Goal: Task Accomplishment & Management: Manage account settings

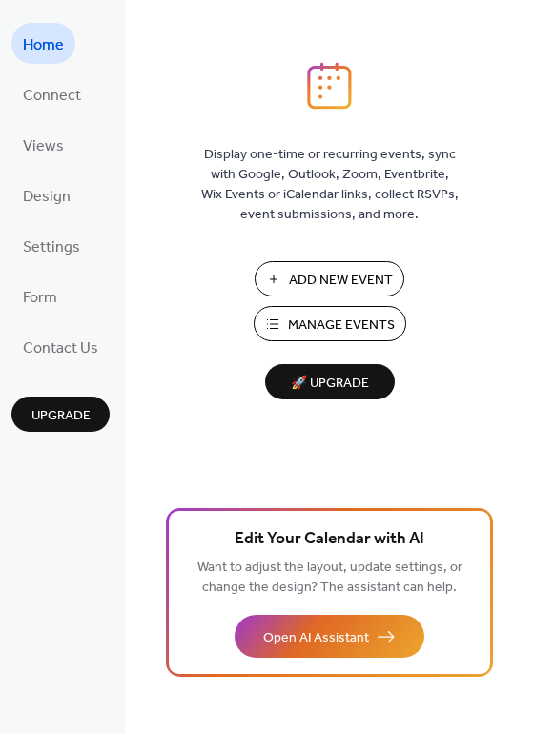
click at [343, 331] on span "Manage Events" at bounding box center [341, 326] width 107 height 20
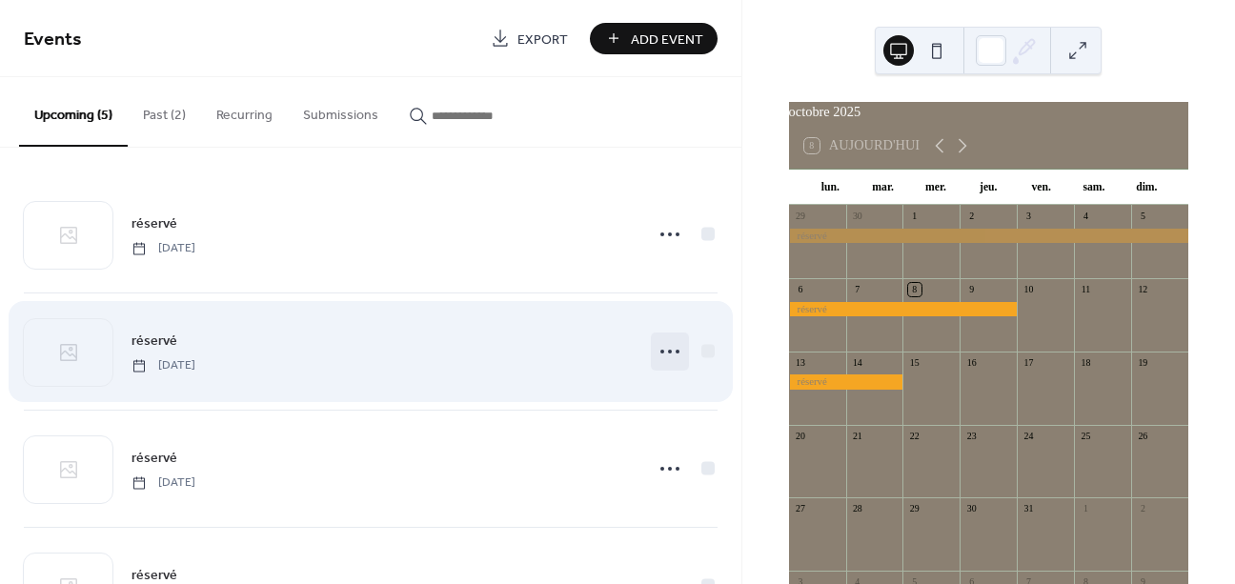
click at [678, 354] on circle at bounding box center [678, 352] width 4 height 4
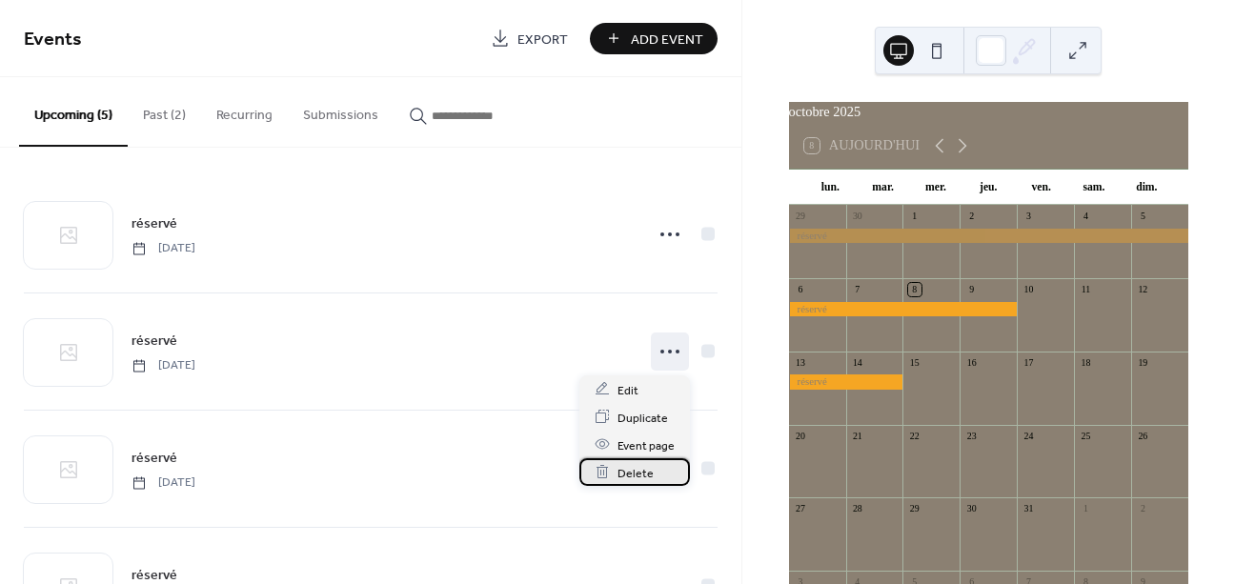
click at [627, 470] on span "Delete" at bounding box center [636, 473] width 36 height 20
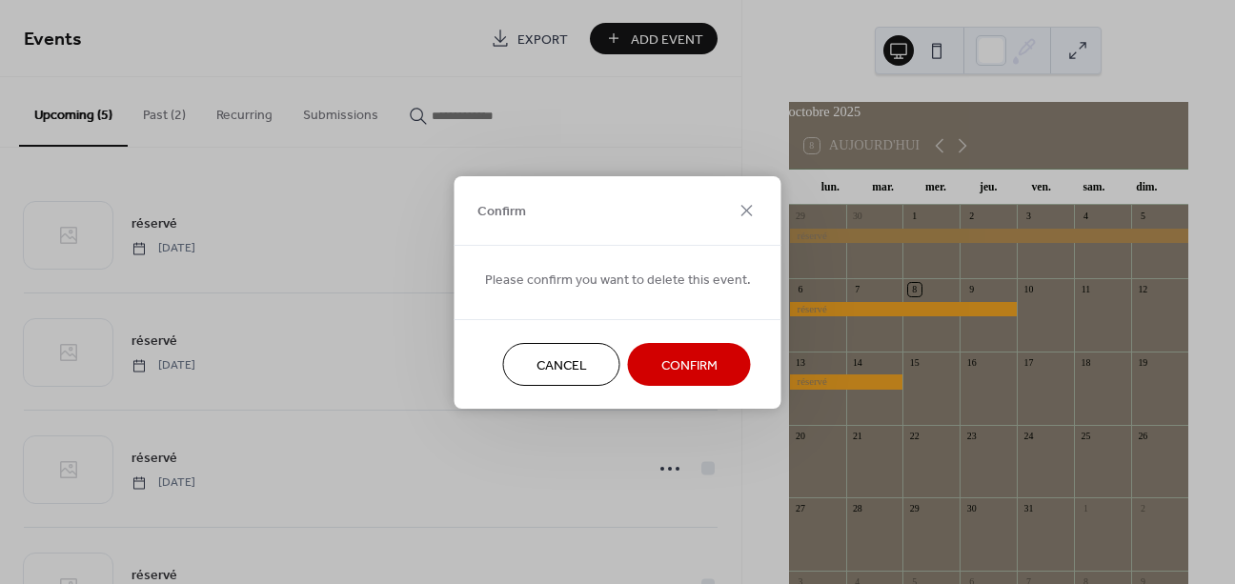
click at [575, 364] on span "Cancel" at bounding box center [562, 366] width 51 height 20
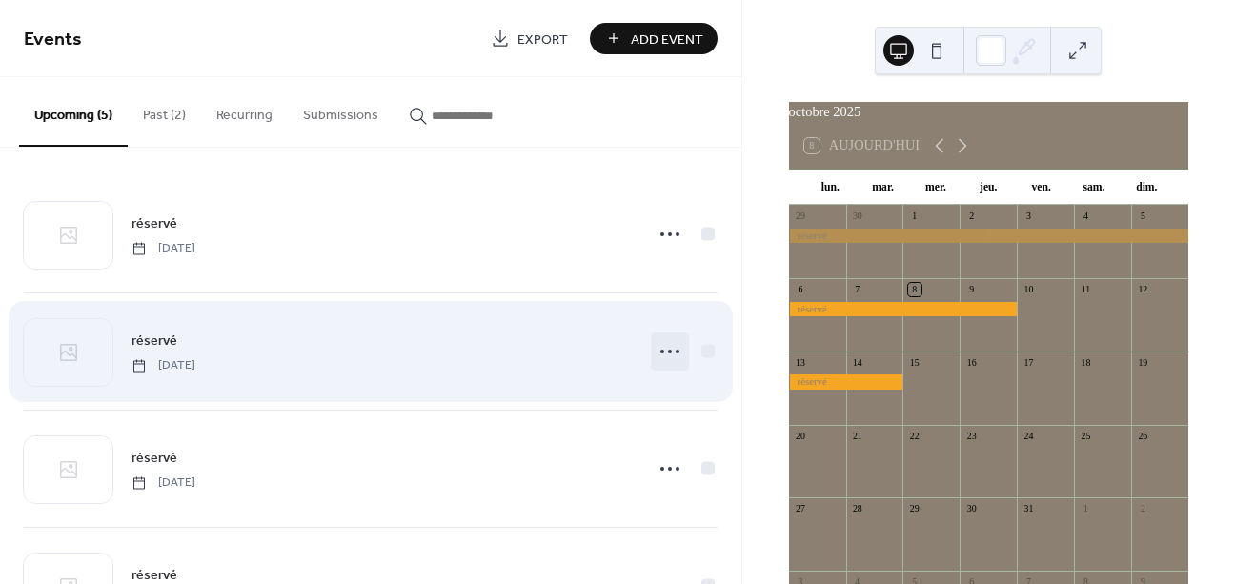
click at [657, 355] on icon at bounding box center [670, 352] width 31 height 31
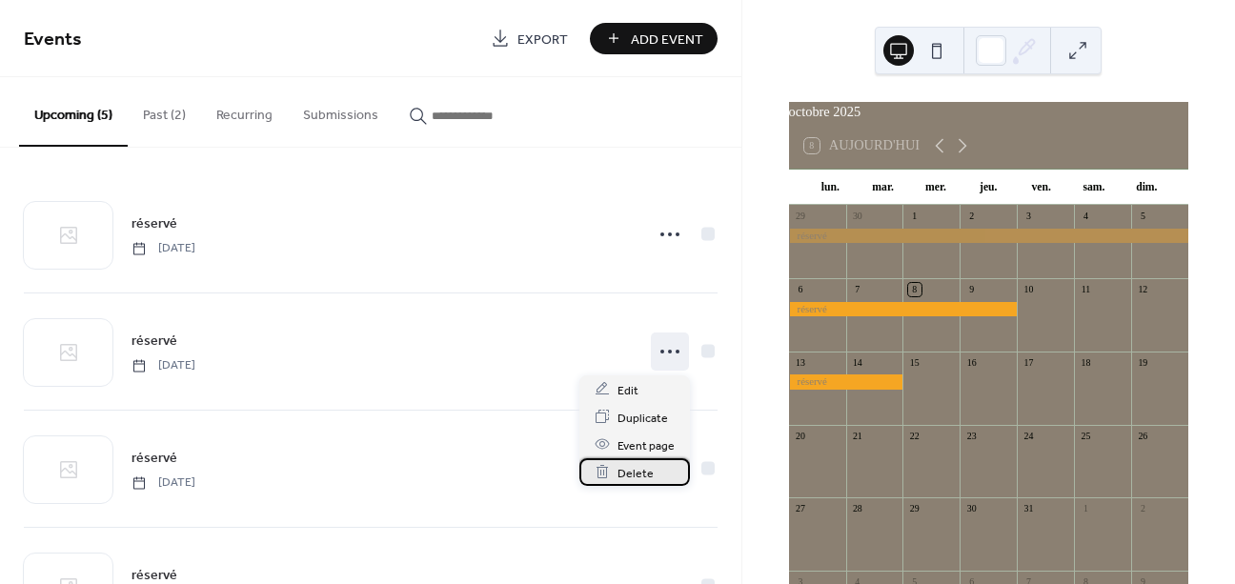
click at [630, 478] on span "Delete" at bounding box center [636, 473] width 36 height 20
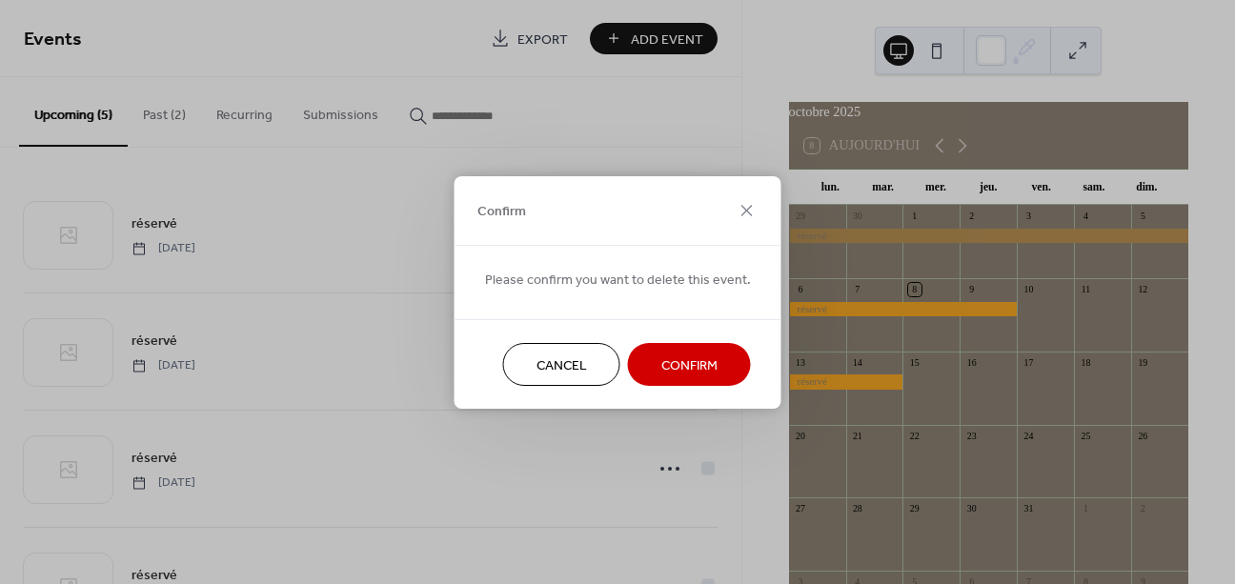
click at [694, 371] on span "Confirm" at bounding box center [690, 366] width 56 height 20
